Goal: Book appointment/travel/reservation

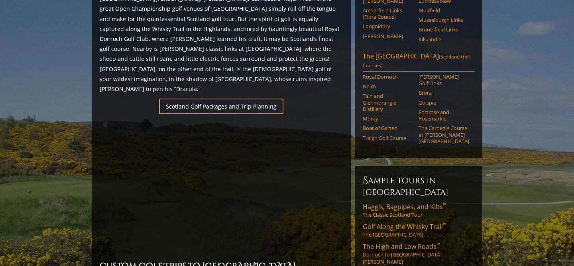
scroll to position [502, 0]
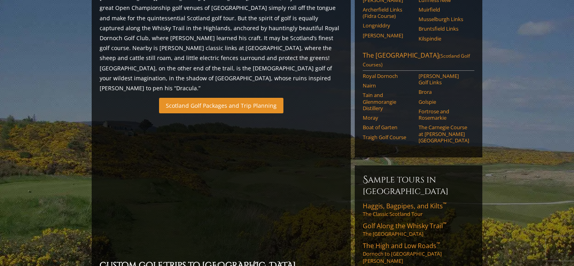
click at [215, 98] on link "Scotland Golf Packages and Trip Planning" at bounding box center [221, 106] width 124 height 16
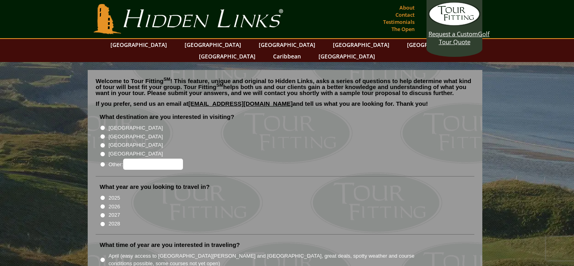
click at [116, 133] on label "[GEOGRAPHIC_DATA]" at bounding box center [135, 137] width 54 height 8
click at [105, 134] on input "[GEOGRAPHIC_DATA]" at bounding box center [102, 136] width 5 height 5
radio input "true"
click at [114, 194] on label "2025" at bounding box center [114, 198] width 12 height 8
click at [105, 196] on input "2025" at bounding box center [102, 198] width 5 height 5
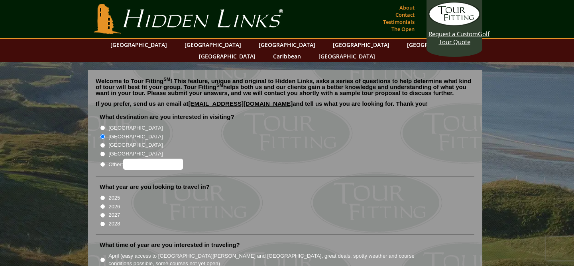
radio input "true"
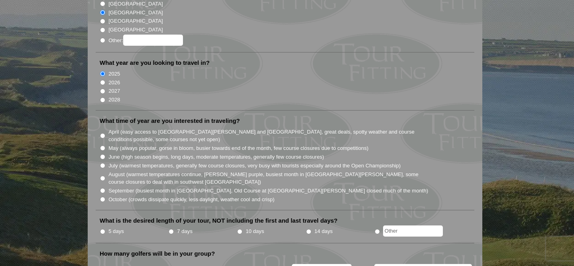
scroll to position [128, 0]
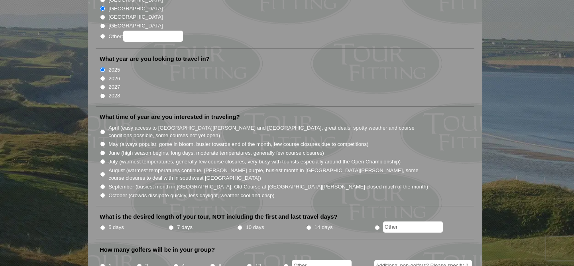
click at [102, 184] on input "September (busiest month in Ireland, Old Course at St. Andrews closed much of t…" at bounding box center [102, 186] width 5 height 5
radio input "true"
click at [101, 225] on input "5 days" at bounding box center [102, 227] width 5 height 5
radio input "true"
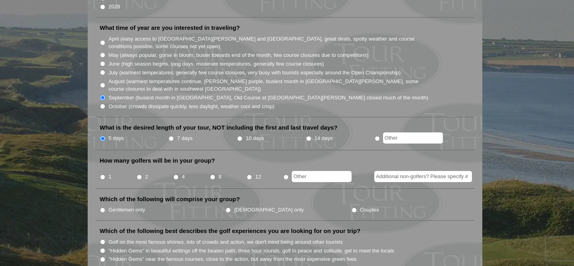
scroll to position [218, 0]
click at [139, 174] on input "2" at bounding box center [139, 176] width 5 height 5
radio input "true"
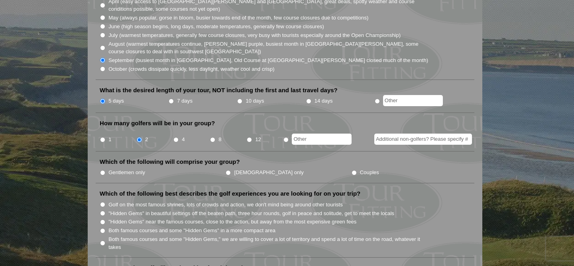
scroll to position [260, 0]
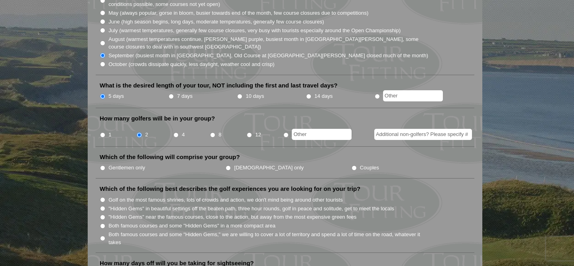
click at [351, 166] on input "Couples" at bounding box center [353, 168] width 5 height 5
radio input "true"
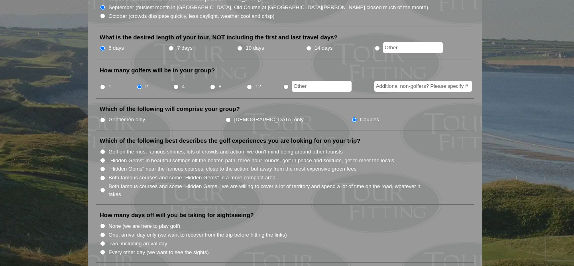
scroll to position [309, 0]
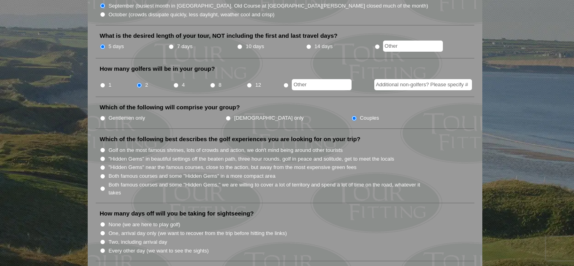
click at [102, 165] on input ""Hidden Gems" near the famous courses, close to the action, but away from the m…" at bounding box center [102, 167] width 5 height 5
radio input "true"
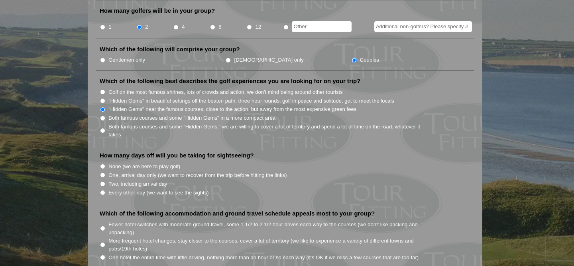
scroll to position [370, 0]
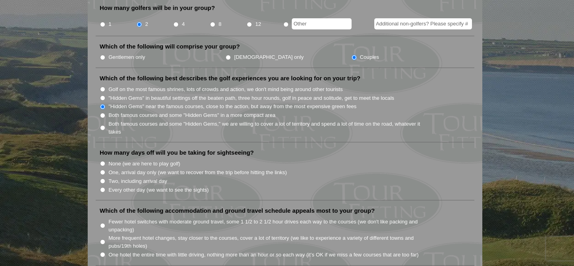
click at [102, 188] on input "Every other day (we want to see the sights)" at bounding box center [102, 190] width 5 height 5
radio input "true"
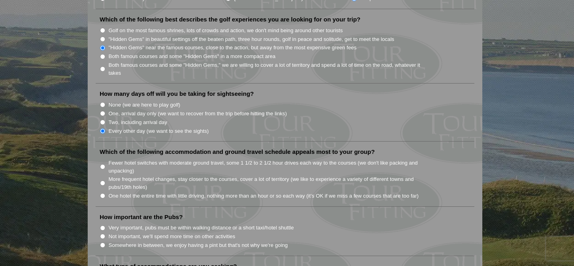
scroll to position [437, 0]
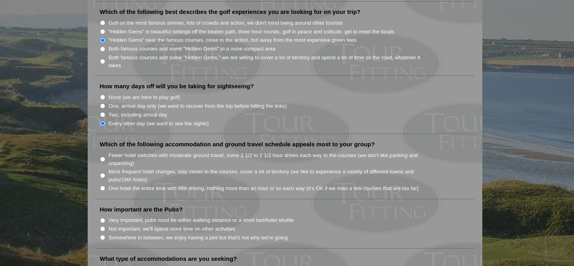
click at [102, 173] on input "More frequent hotel changes, stay closer to the courses, cover a lot of territo…" at bounding box center [102, 175] width 5 height 5
radio input "true"
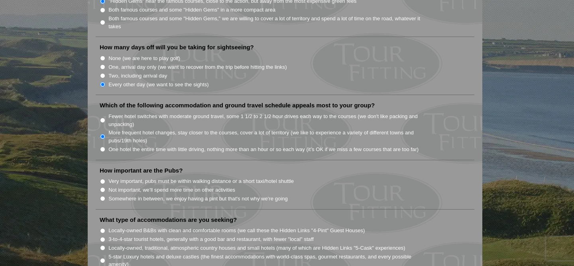
scroll to position [477, 0]
click at [103, 178] on input "Very important, pubs must be within walking distance or a short taxi/hotel shut…" at bounding box center [102, 180] width 5 height 5
radio input "true"
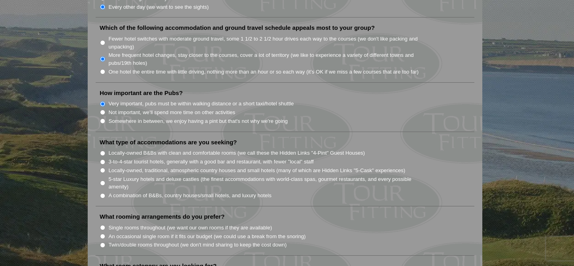
scroll to position [561, 0]
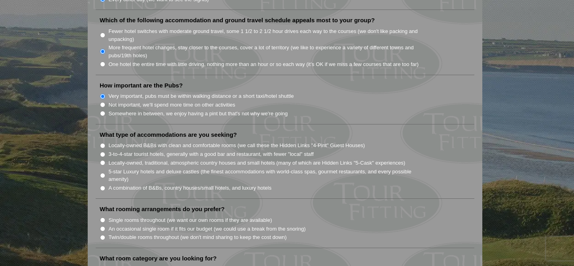
click at [103, 111] on input "Somewhere in between, we enjoy having a pint but that's not why we're going" at bounding box center [102, 113] width 5 height 5
radio input "true"
click at [102, 186] on input "A combination of B&Bs, country houses/small hotels, and luxury hotels" at bounding box center [102, 188] width 5 height 5
radio input "true"
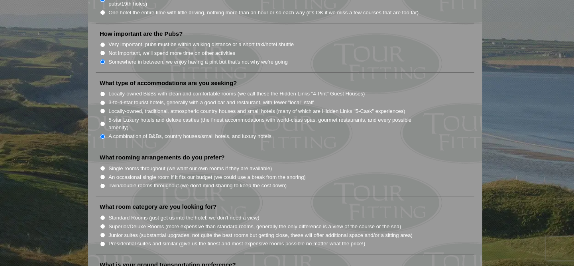
scroll to position [613, 0]
click at [102, 166] on input "Single rooms throughout (we want our own rooms if they are available)" at bounding box center [102, 168] width 5 height 5
radio input "true"
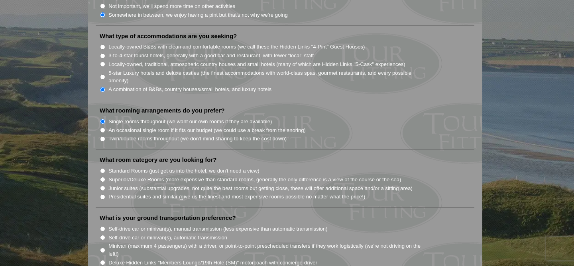
scroll to position [665, 0]
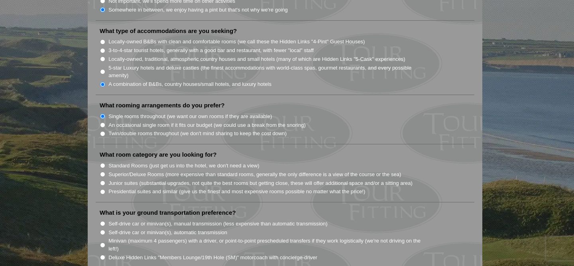
click at [103, 163] on input "Standard Rooms (just get us into the hotel, we don't need a view)" at bounding box center [102, 165] width 5 height 5
radio input "true"
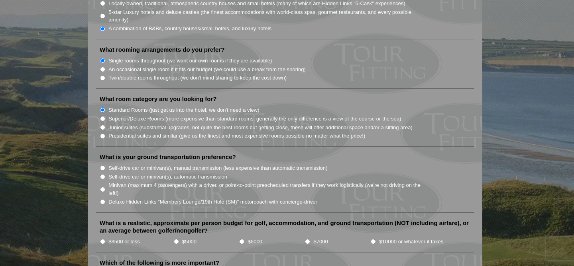
scroll to position [722, 0]
click at [102, 165] on input "Self-drive car or minivan(s), manual transmission (less expensive than automati…" at bounding box center [102, 167] width 5 height 5
radio input "true"
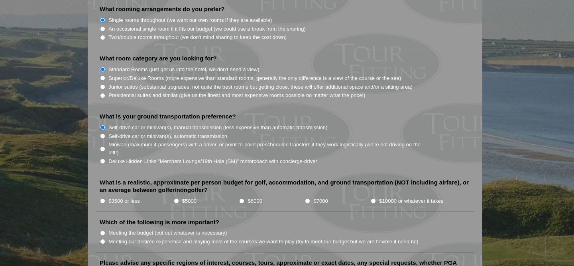
scroll to position [763, 0]
click at [103, 198] on input "$3500 or less" at bounding box center [102, 200] width 5 height 5
radio input "true"
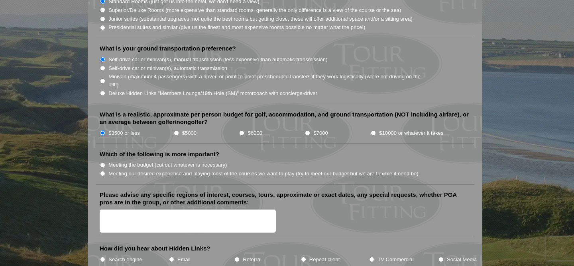
scroll to position [830, 0]
click at [103, 162] on input "Meeting the budget (cut out whatever is necessary)" at bounding box center [102, 164] width 5 height 5
radio input "true"
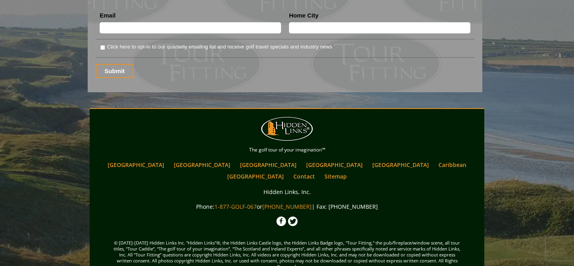
scroll to position [1141, 0]
